Goal: Transaction & Acquisition: Purchase product/service

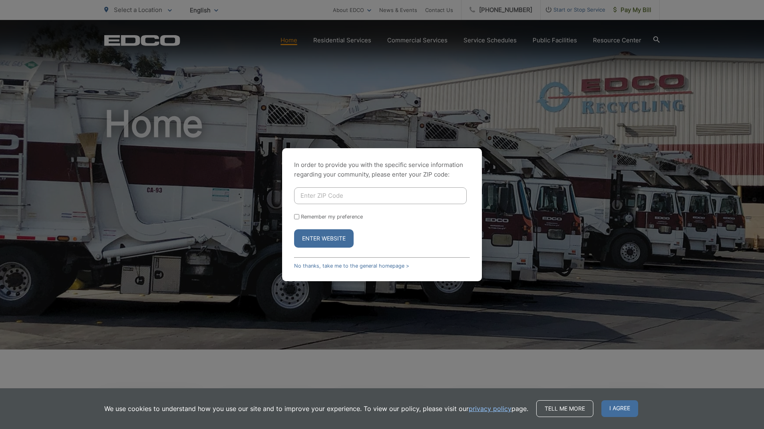
click at [307, 193] on input "Enter ZIP Code" at bounding box center [380, 195] width 173 height 17
type input "92081"
click at [332, 237] on button "Enter Website" at bounding box center [324, 238] width 60 height 18
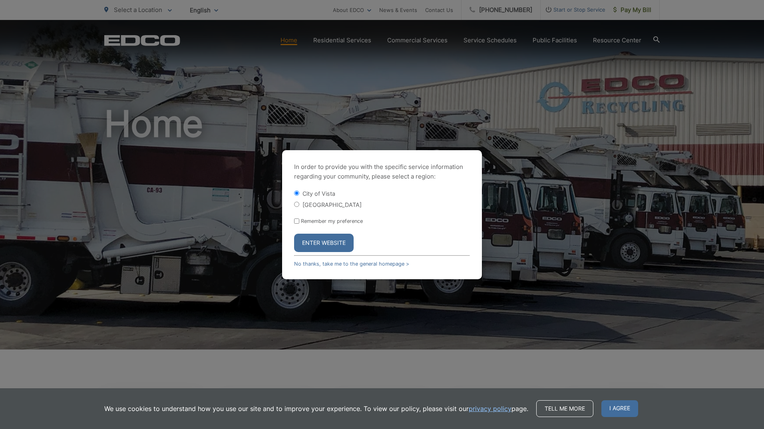
click at [339, 219] on label "Remember my preference" at bounding box center [332, 221] width 62 height 6
click at [299, 219] on input "Remember my preference" at bounding box center [296, 221] width 5 height 5
checkbox input "true"
click at [312, 242] on button "Enter Website" at bounding box center [324, 243] width 60 height 18
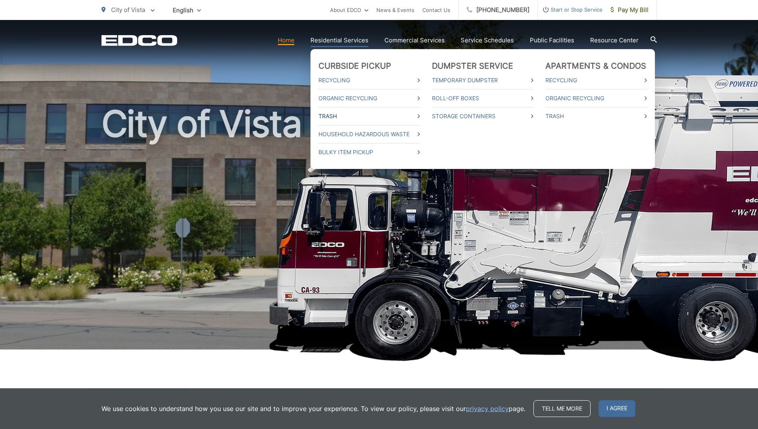
click at [330, 118] on link "Trash" at bounding box center [368, 116] width 101 height 10
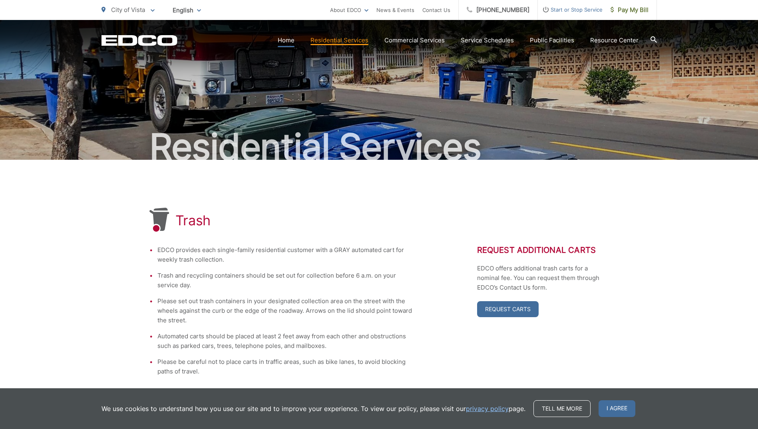
click at [290, 44] on link "Home" at bounding box center [286, 41] width 17 height 10
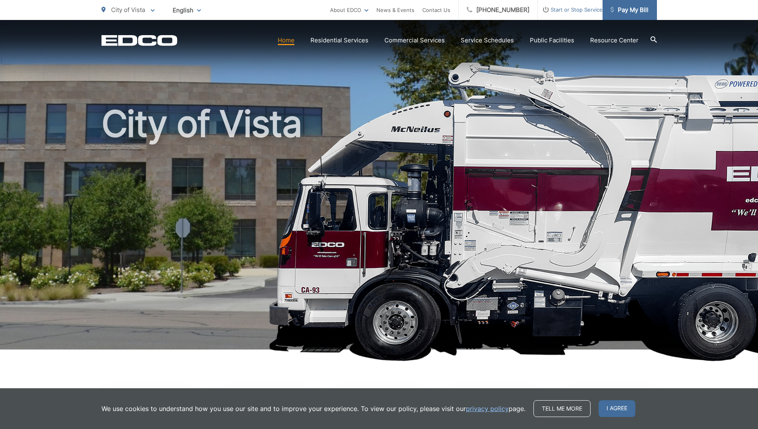
click at [624, 14] on span "Pay My Bill" at bounding box center [629, 10] width 38 height 10
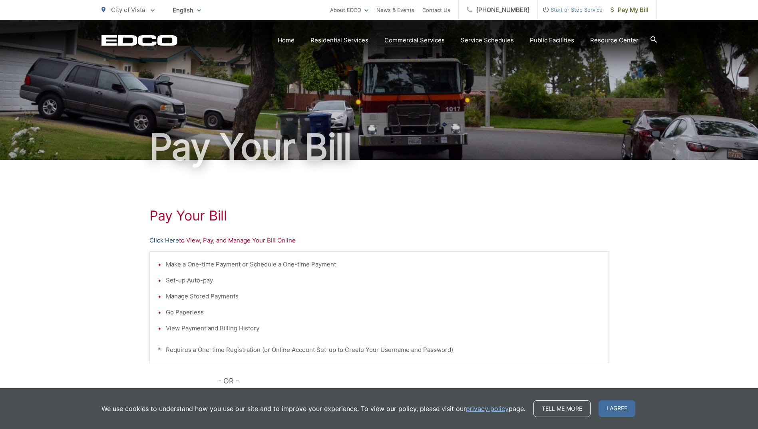
click at [168, 239] on link "Click Here" at bounding box center [164, 241] width 30 height 10
